Goal: Task Accomplishment & Management: Complete application form

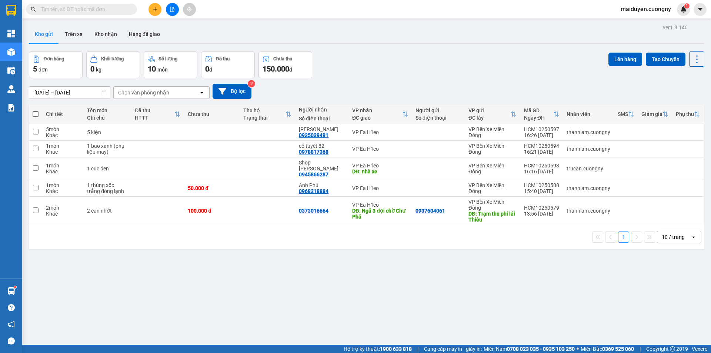
click at [157, 13] on button at bounding box center [154, 9] width 13 height 13
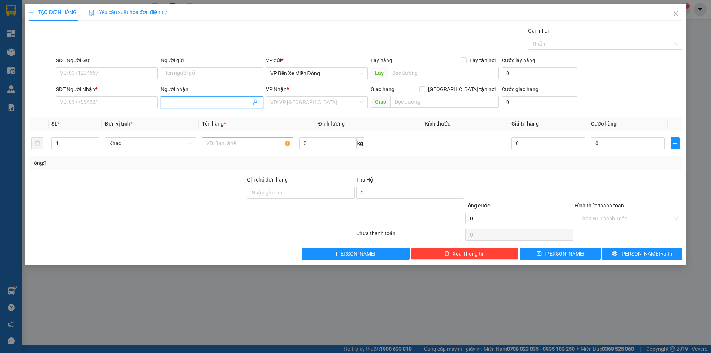
click at [179, 102] on input "Người nhận" at bounding box center [207, 102] width 85 height 8
click at [134, 106] on input "SĐT Người Nhận *" at bounding box center [107, 102] width 102 height 12
type input "0333444777"
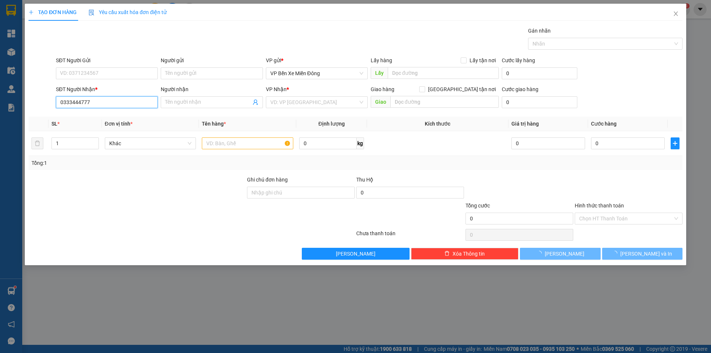
drag, startPoint x: 116, startPoint y: 97, endPoint x: 0, endPoint y: 79, distance: 117.2
click at [0, 79] on div "TẠO ĐƠN HÀNG Yêu cầu xuất hóa đơn điện tử Transit Pickup Surcharge Ids Transit …" at bounding box center [355, 176] width 711 height 353
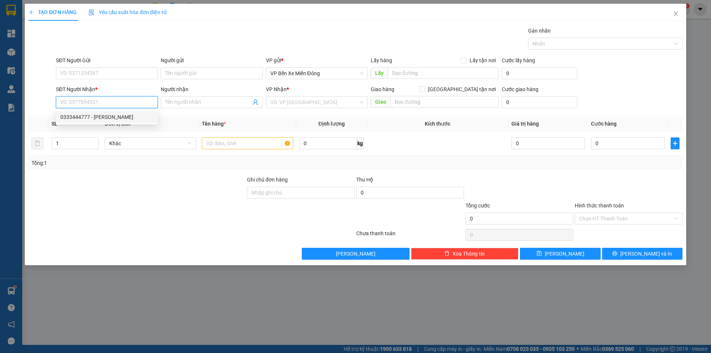
click at [82, 117] on div "0333444777 - [PERSON_NAME]" at bounding box center [106, 117] width 93 height 8
type input "0333444777"
type input "[PERSON_NAME]"
click at [225, 145] on input "text" at bounding box center [247, 143] width 91 height 12
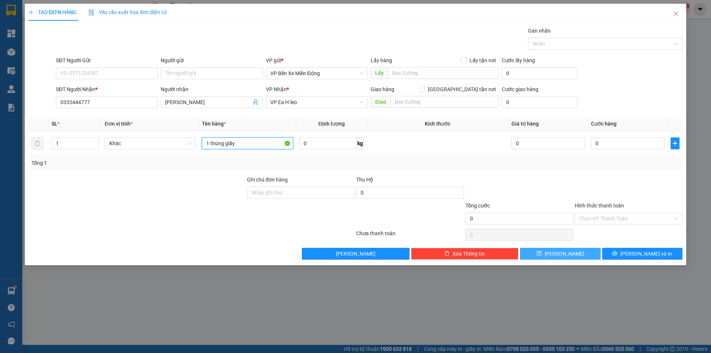
type input "1 thùng giấy"
click at [577, 252] on button "[PERSON_NAME]" at bounding box center [560, 254] width 80 height 12
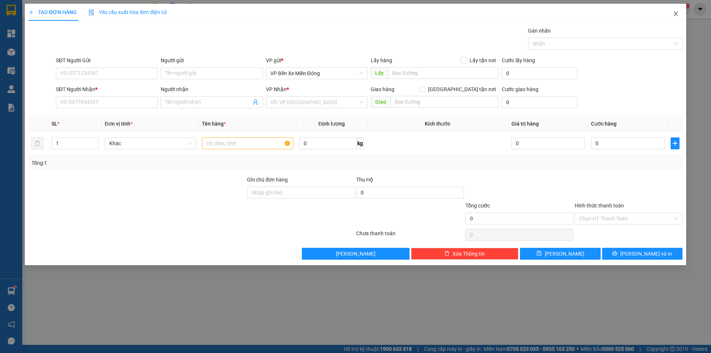
click at [673, 14] on icon "close" at bounding box center [675, 14] width 6 height 6
